Goal: Task Accomplishment & Management: Complete application form

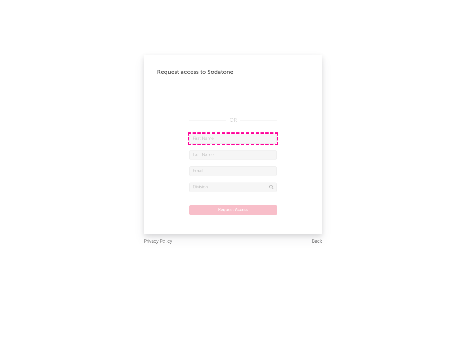
click at [233, 139] on input "text" at bounding box center [232, 139] width 87 height 10
type input "[PERSON_NAME]"
click at [233, 155] on input "text" at bounding box center [232, 155] width 87 height 10
type input "[PERSON_NAME]"
click at [233, 171] on input "text" at bounding box center [232, 171] width 87 height 10
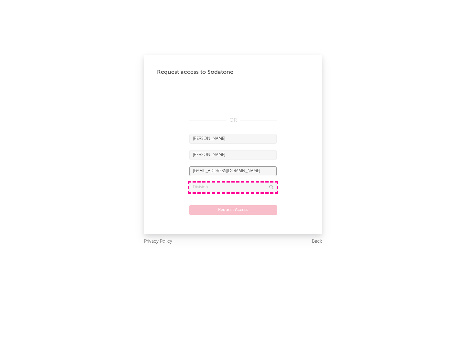
type input "[EMAIL_ADDRESS][DOMAIN_NAME]"
click at [233, 187] on input "text" at bounding box center [232, 188] width 87 height 10
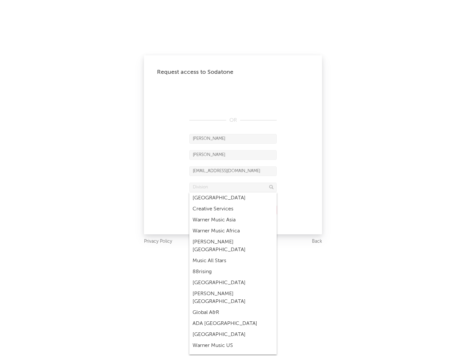
click at [233, 255] on div "Music All Stars" at bounding box center [232, 260] width 87 height 11
type input "Music All Stars"
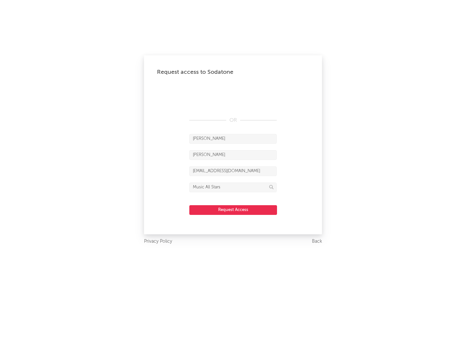
click at [233, 210] on button "Request Access" at bounding box center [233, 210] width 88 height 10
